Goal: Transaction & Acquisition: Obtain resource

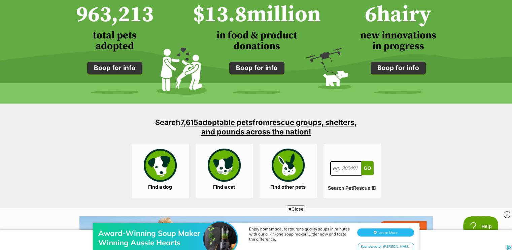
scroll to position [549, 0]
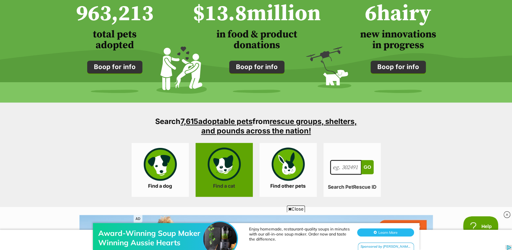
click at [231, 171] on link "Find a cat" at bounding box center [224, 170] width 57 height 54
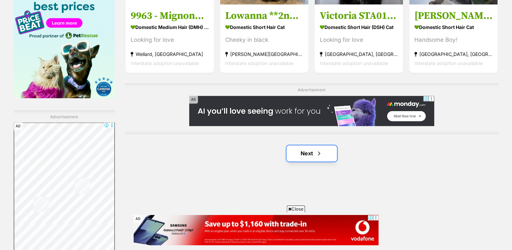
click at [292, 151] on link "Next" at bounding box center [312, 153] width 51 height 16
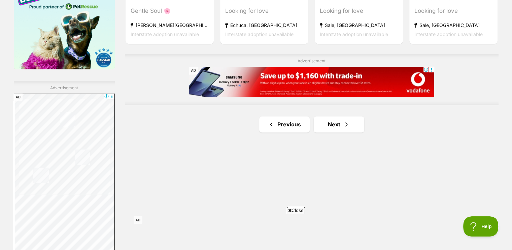
scroll to position [1111, 0]
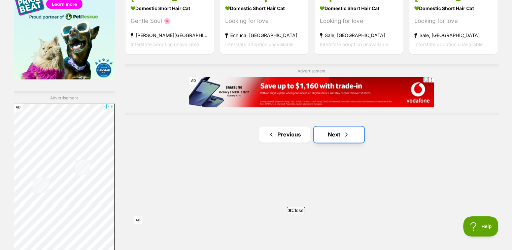
click at [324, 137] on link "Next" at bounding box center [339, 134] width 51 height 16
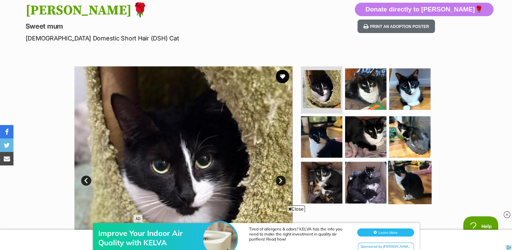
click at [398, 179] on img at bounding box center [409, 182] width 43 height 43
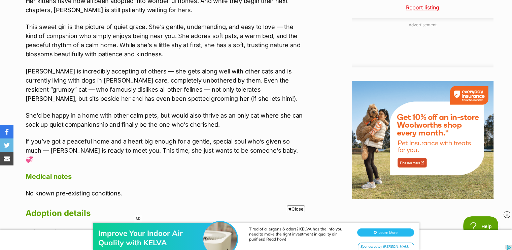
scroll to position [715, 0]
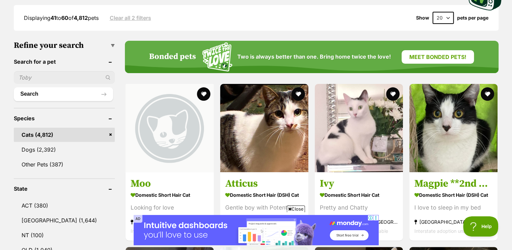
click at [36, 74] on input "text" at bounding box center [64, 77] width 101 height 13
type input "dax"
click at [14, 87] on button "Search" at bounding box center [63, 93] width 99 height 13
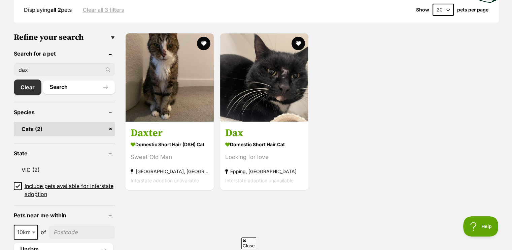
scroll to position [185, 0]
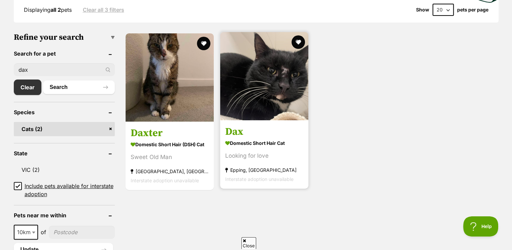
click at [270, 91] on img at bounding box center [264, 76] width 88 height 88
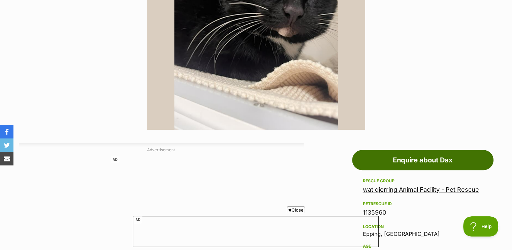
click at [419, 160] on link "Enquire about Dax" at bounding box center [422, 160] width 141 height 20
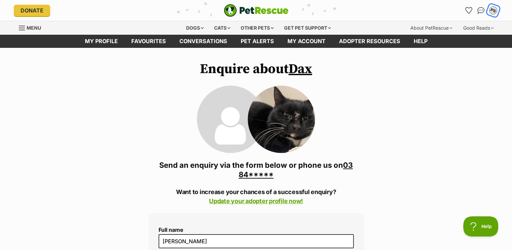
click at [490, 10] on div "PS" at bounding box center [493, 10] width 9 height 9
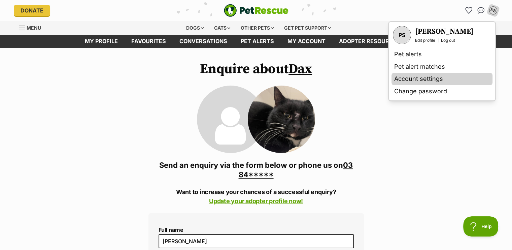
click at [417, 76] on link "Account settings" at bounding box center [442, 79] width 101 height 12
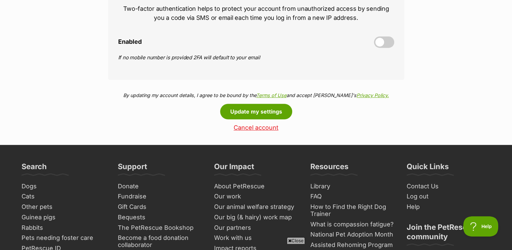
scroll to position [345, 0]
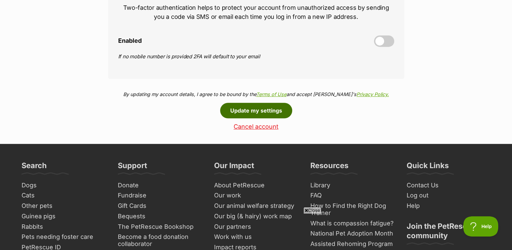
drag, startPoint x: 0, startPoint y: 0, endPoint x: 249, endPoint y: 106, distance: 270.9
click at [249, 106] on button "Update my settings" at bounding box center [256, 110] width 72 height 15
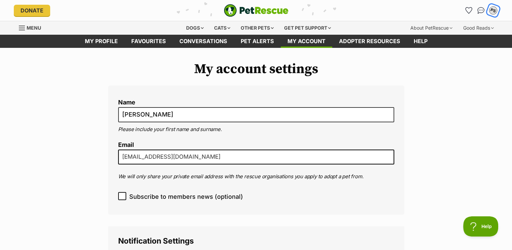
click at [493, 11] on div "PS" at bounding box center [493, 10] width 9 height 9
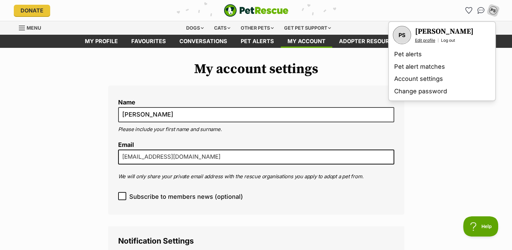
click at [427, 38] on link "Edit profile" at bounding box center [425, 40] width 20 height 5
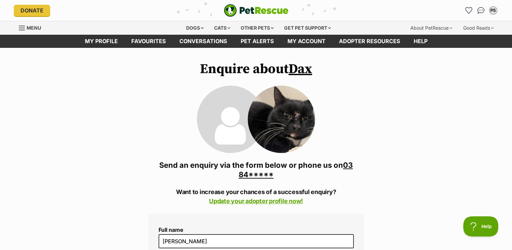
drag, startPoint x: 0, startPoint y: 0, endPoint x: 345, endPoint y: 152, distance: 377.1
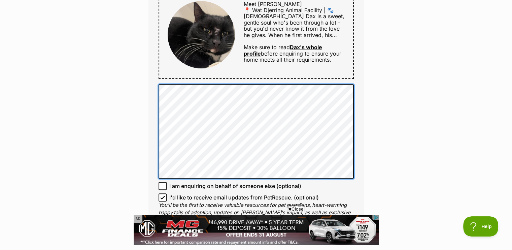
scroll to position [463, 0]
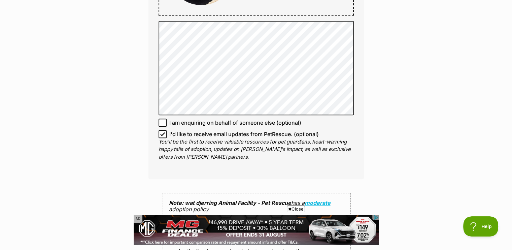
click at [384, 107] on div "Enquire about Dax 03 8401 6200 Send an enquiry via the form below or phone us o…" at bounding box center [256, 45] width 512 height 894
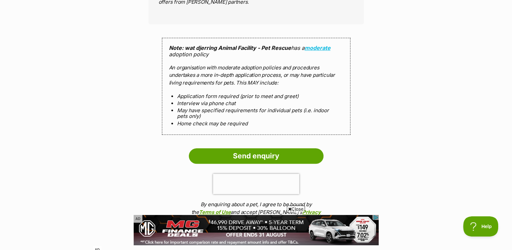
scroll to position [649, 0]
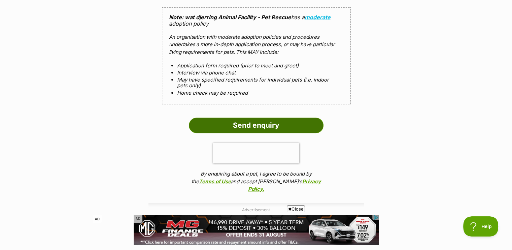
click at [234, 122] on input "Send enquiry" at bounding box center [256, 125] width 135 height 15
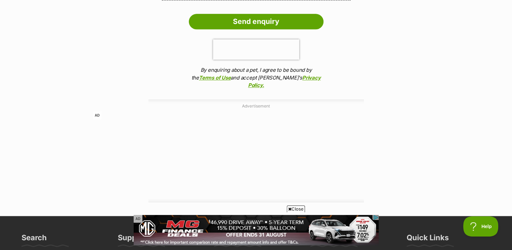
scroll to position [815, 0]
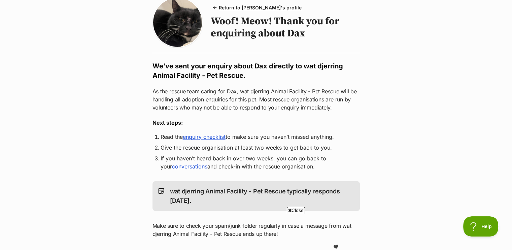
scroll to position [63, 0]
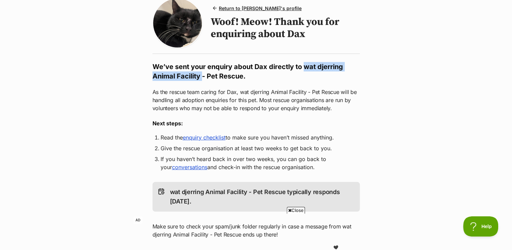
drag, startPoint x: 304, startPoint y: 66, endPoint x: 203, endPoint y: 72, distance: 100.9
click at [203, 72] on h2 "We’ve sent your enquiry about Dax directly to wat djerring Animal Facility - Pe…" at bounding box center [256, 71] width 207 height 19
copy h2 "wat djerring Animal Facility"
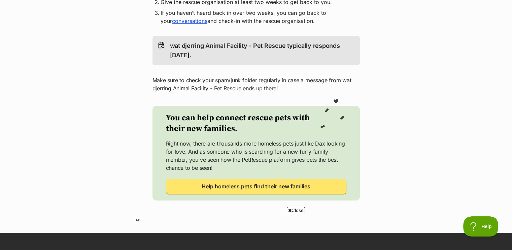
scroll to position [251, 0]
